Goal: Task Accomplishment & Management: Use online tool/utility

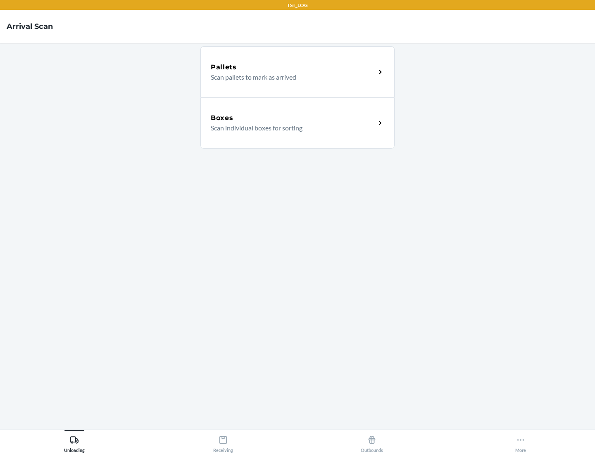
click at [293, 118] on div "Boxes" at bounding box center [293, 118] width 165 height 10
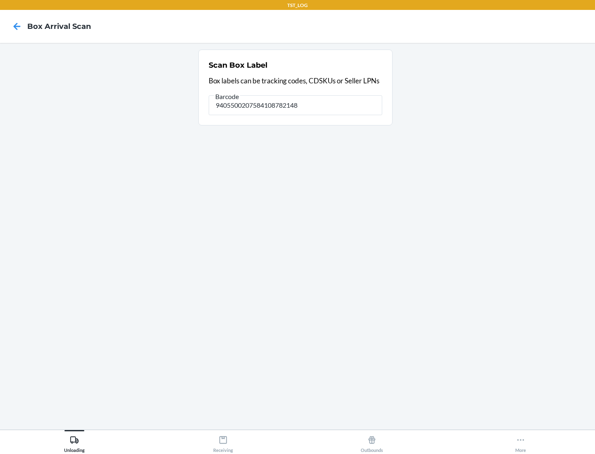
type input "9405500207584108782148"
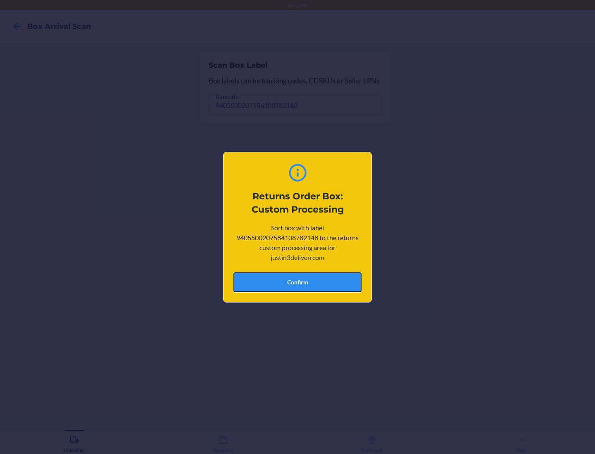
click at [297, 282] on button "Confirm" at bounding box center [297, 282] width 128 height 20
